Goal: Information Seeking & Learning: Learn about a topic

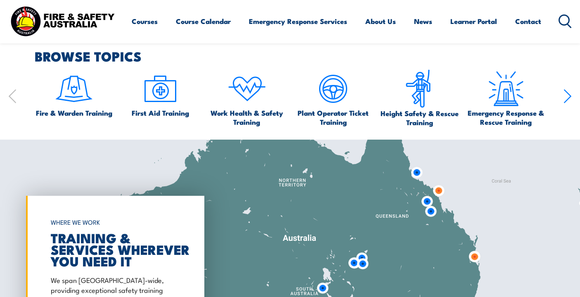
scroll to position [511, 0]
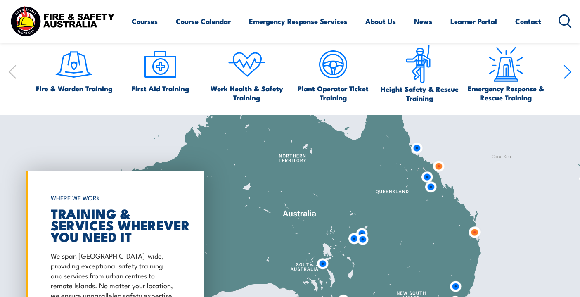
click at [65, 84] on span "Fire & Warden Training" at bounding box center [74, 88] width 76 height 9
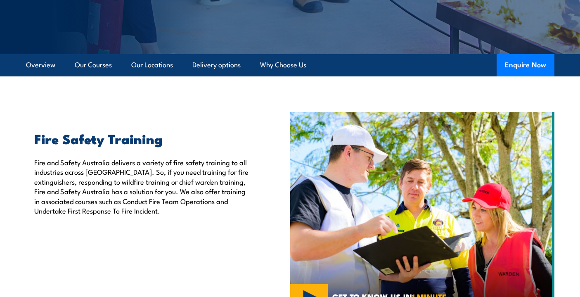
scroll to position [183, 0]
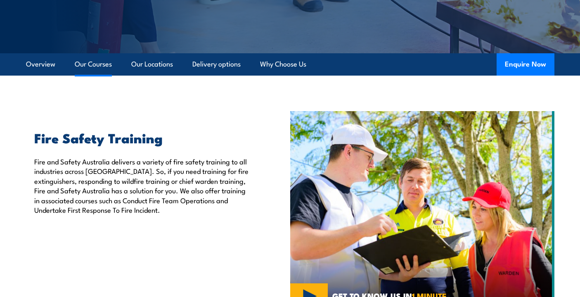
click at [95, 63] on link "Our Courses" at bounding box center [93, 64] width 37 height 22
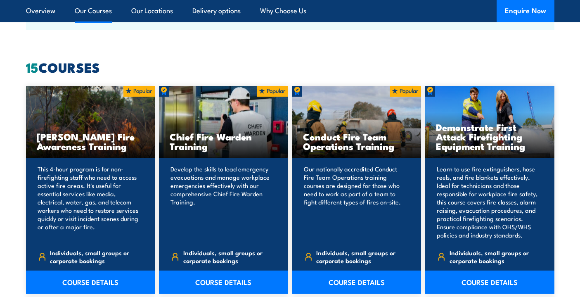
scroll to position [616, 0]
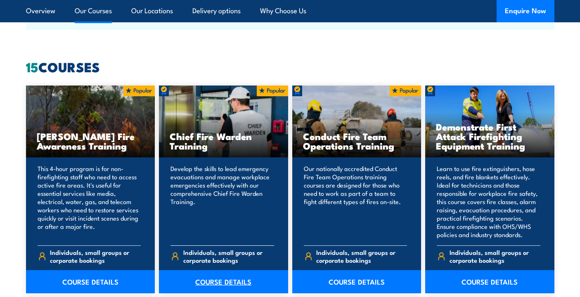
click at [234, 281] on link "COURSE DETAILS" at bounding box center [223, 281] width 129 height 23
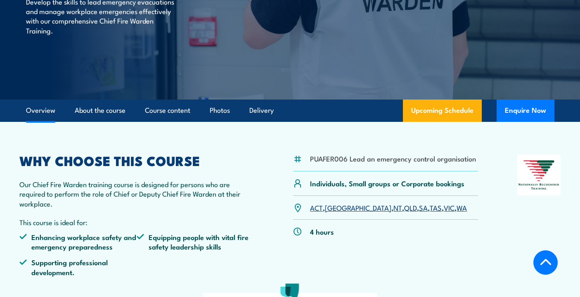
scroll to position [161, 0]
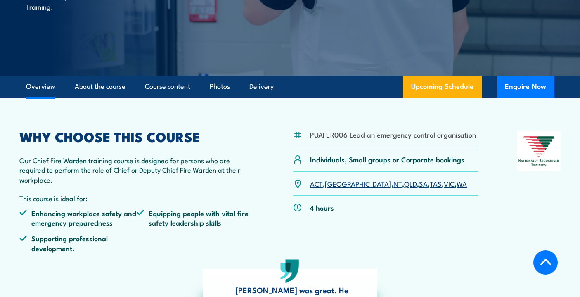
click at [444, 183] on link "VIC" at bounding box center [449, 183] width 11 height 10
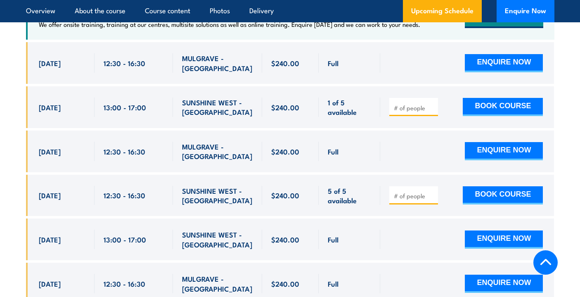
scroll to position [1584, 0]
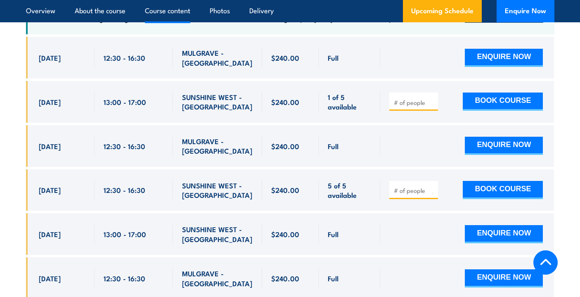
click at [162, 9] on link "Course content" at bounding box center [167, 11] width 45 height 22
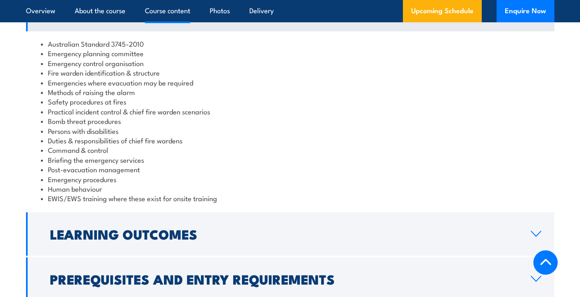
scroll to position [924, 0]
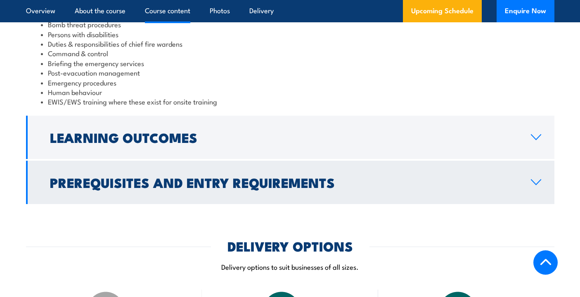
click at [161, 131] on h2 "Learning Outcomes" at bounding box center [284, 137] width 468 height 12
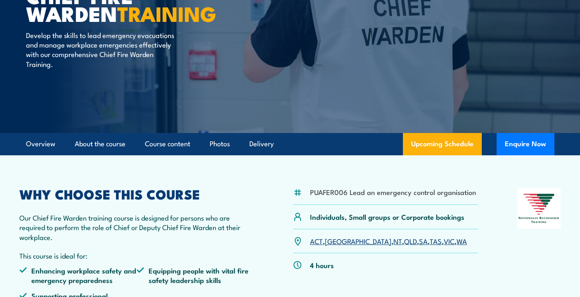
scroll to position [0, 0]
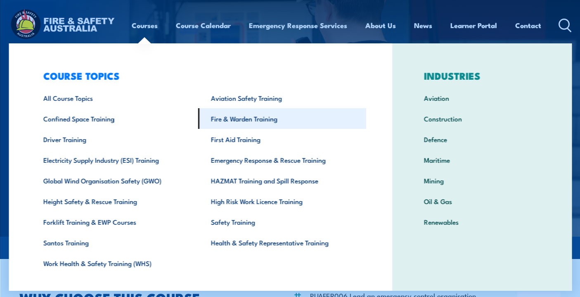
click at [249, 118] on link "Fire & Warden Training" at bounding box center [282, 118] width 168 height 21
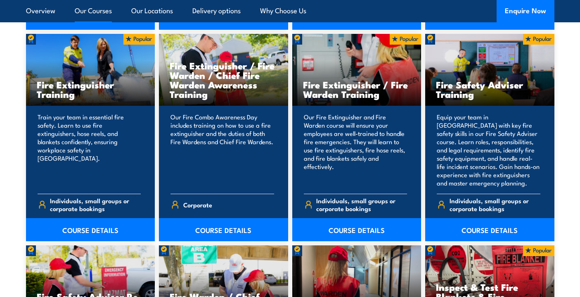
scroll to position [980, 0]
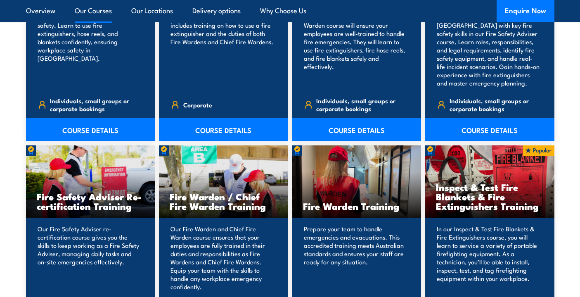
click at [329, 205] on h3 "Fire Warden Training" at bounding box center [357, 205] width 108 height 9
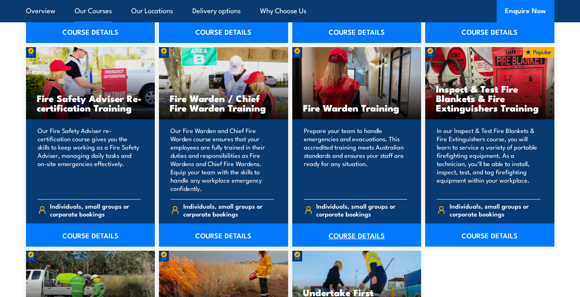
click at [358, 234] on link "COURSE DETAILS" at bounding box center [356, 234] width 129 height 23
